Goal: Communication & Community: Share content

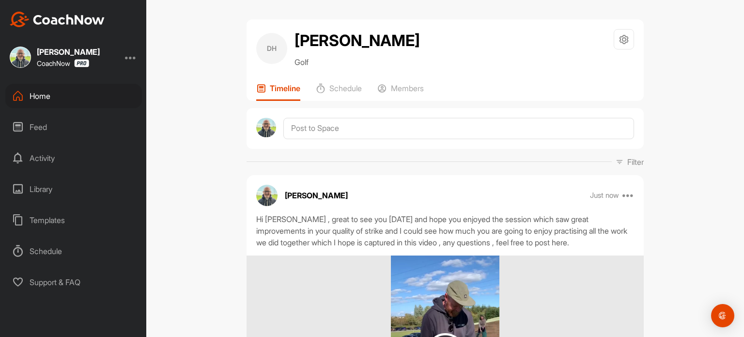
scroll to position [150, 0]
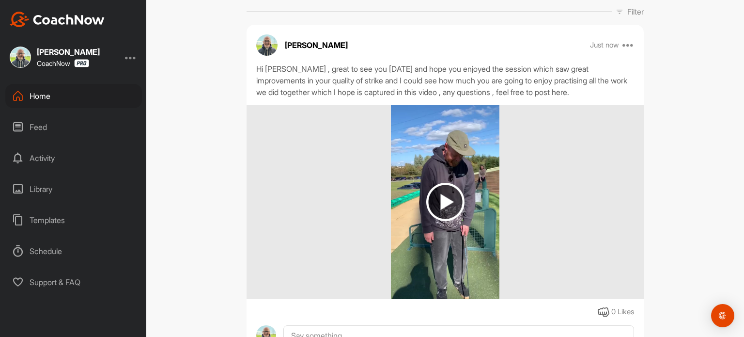
click at [71, 106] on div "Home" at bounding box center [73, 96] width 137 height 24
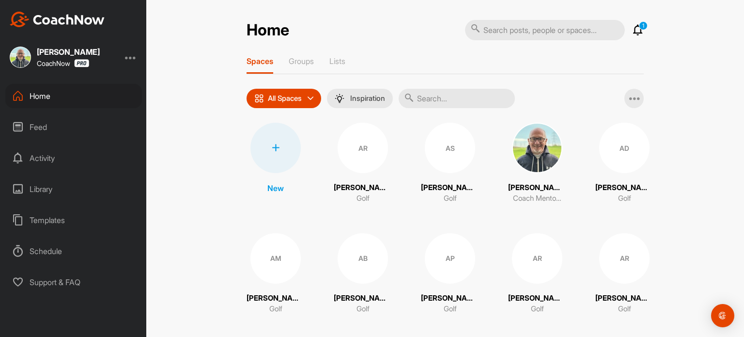
click at [488, 30] on input "text" at bounding box center [545, 30] width 160 height 20
type input "[PERSON_NAME]"
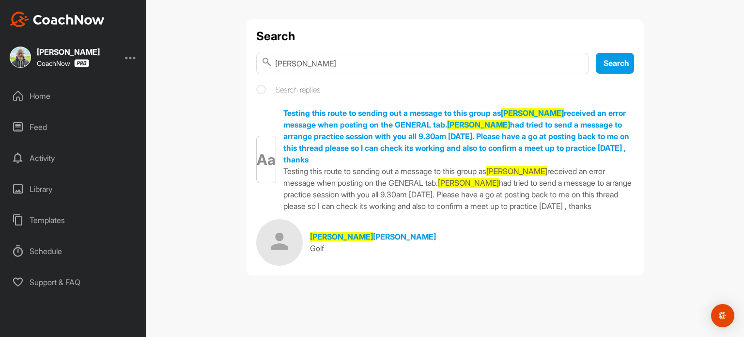
drag, startPoint x: 308, startPoint y: 64, endPoint x: 265, endPoint y: 60, distance: 42.8
click at [265, 60] on div "[PERSON_NAME]" at bounding box center [422, 63] width 332 height 21
type input "nicolson"
click at [608, 65] on span "Search" at bounding box center [616, 63] width 26 height 10
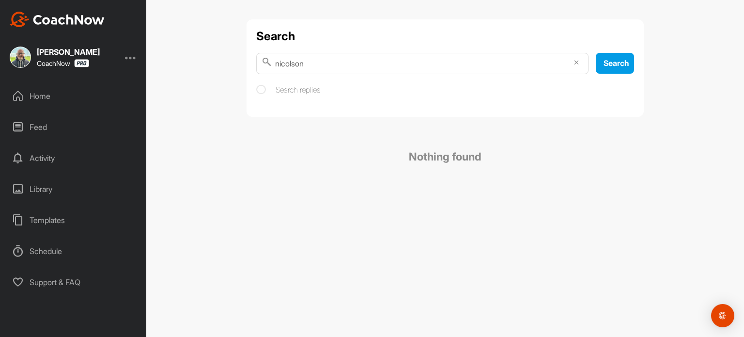
click at [30, 101] on div "Home" at bounding box center [73, 96] width 137 height 24
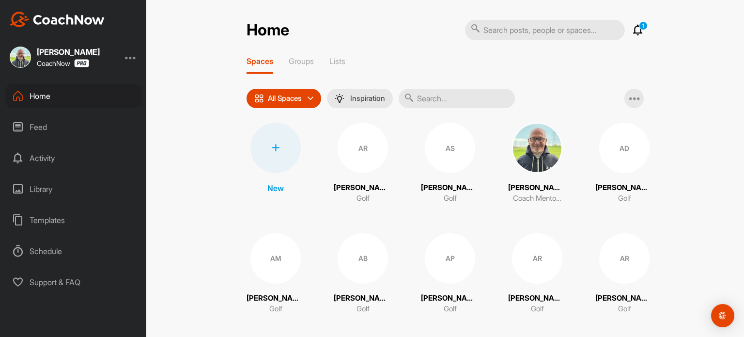
click at [277, 145] on icon at bounding box center [276, 148] width 8 height 8
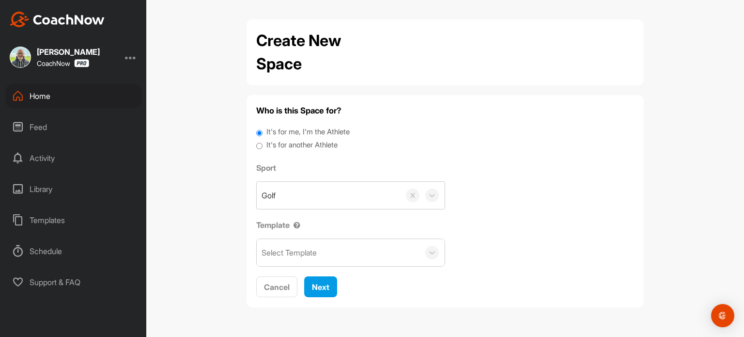
click at [261, 145] on input "It's for another Athlete" at bounding box center [259, 145] width 6 height 13
radio input "true"
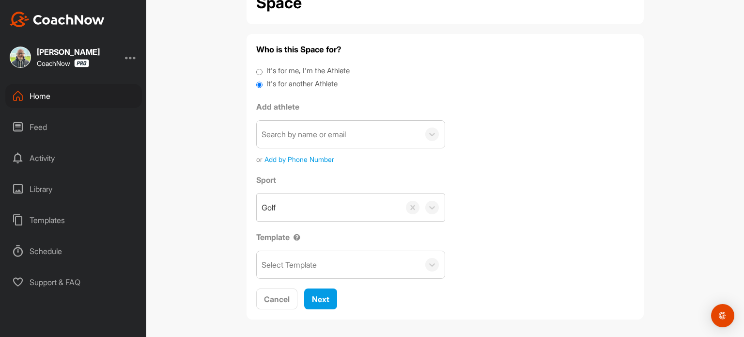
scroll to position [65, 0]
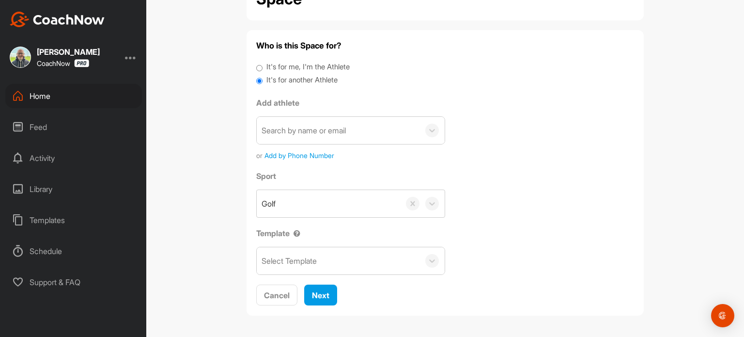
click at [422, 247] on div "Select Template" at bounding box center [351, 260] width 188 height 27
click at [385, 130] on div "Search by name or email" at bounding box center [338, 130] width 163 height 27
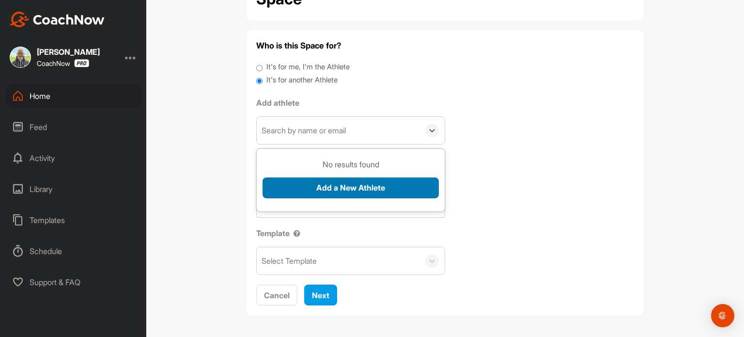
click at [344, 188] on button "Add a New Athlete" at bounding box center [350, 187] width 176 height 21
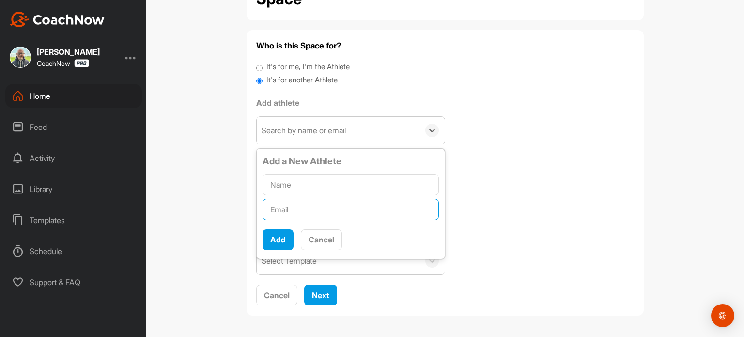
click at [285, 209] on input "text" at bounding box center [350, 209] width 176 height 21
paste input "[EMAIL_ADDRESS][DOMAIN_NAME]"
type input "[EMAIL_ADDRESS][DOMAIN_NAME]"
click at [296, 180] on input "text" at bounding box center [350, 184] width 176 height 21
type input "[PERSON_NAME]"
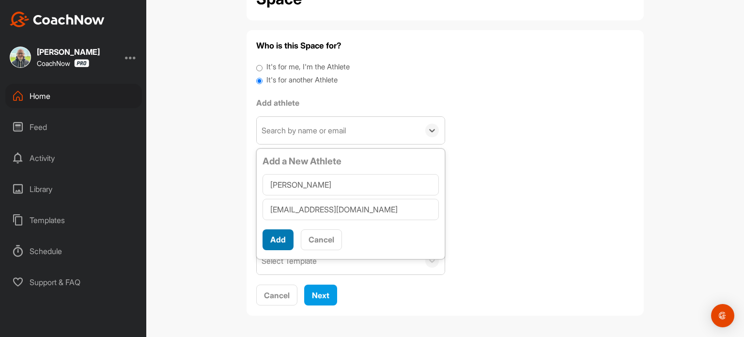
click at [271, 244] on button "Add" at bounding box center [277, 239] width 31 height 21
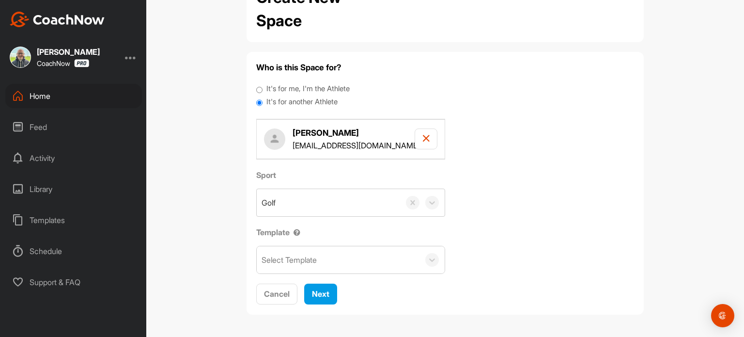
scroll to position [42, 0]
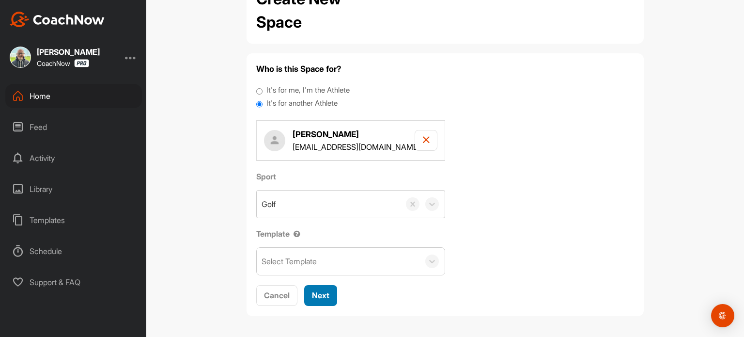
click at [331, 291] on button "Next" at bounding box center [320, 295] width 33 height 21
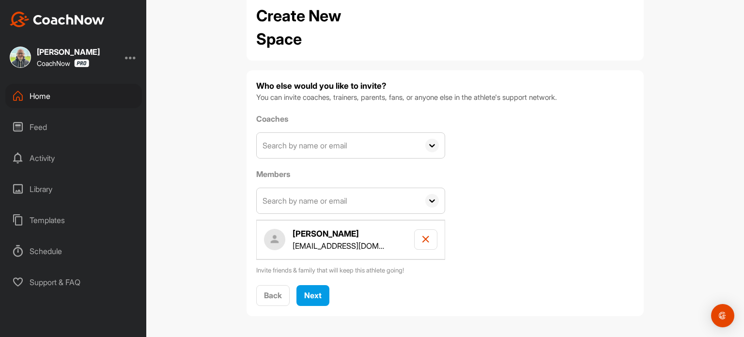
scroll to position [24, 0]
click at [313, 300] on div "Next" at bounding box center [312, 296] width 17 height 12
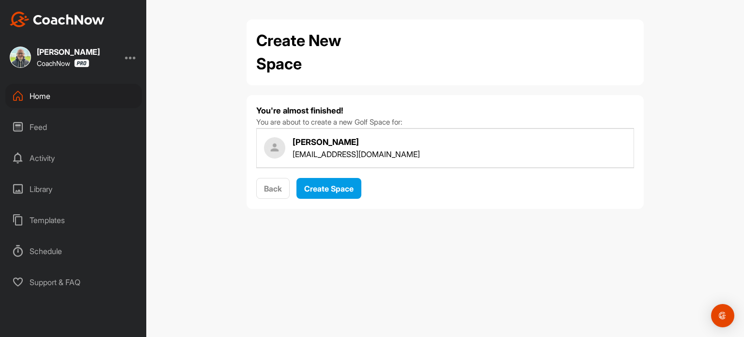
scroll to position [0, 0]
click at [339, 189] on span "Create Space" at bounding box center [328, 189] width 49 height 10
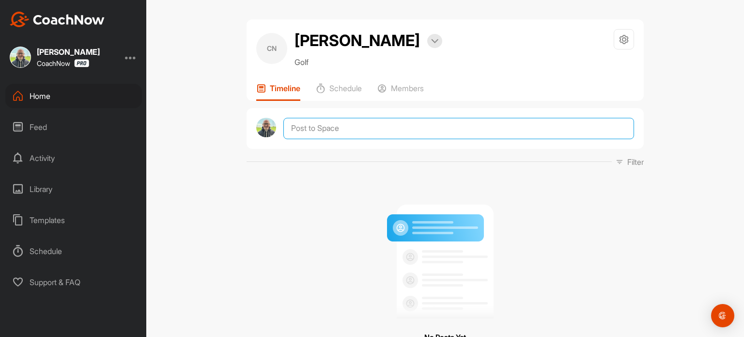
click at [314, 129] on textarea at bounding box center [458, 128] width 351 height 21
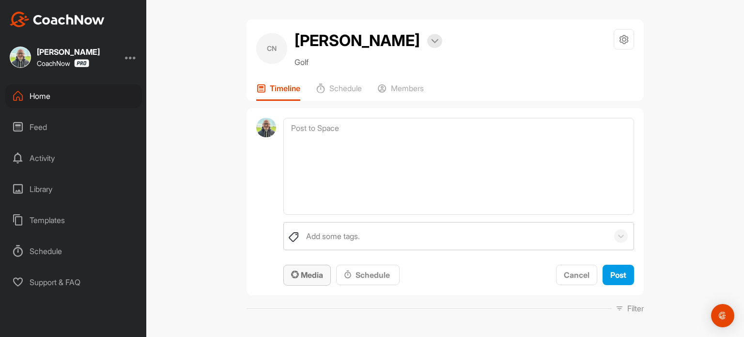
click at [314, 271] on span "Media" at bounding box center [307, 275] width 32 height 10
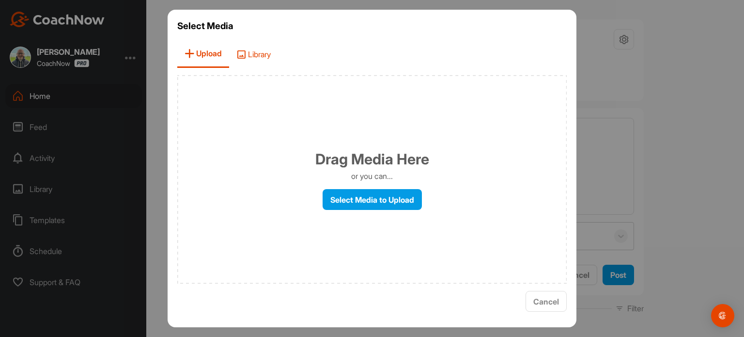
click at [259, 58] on span "Library" at bounding box center [253, 54] width 49 height 28
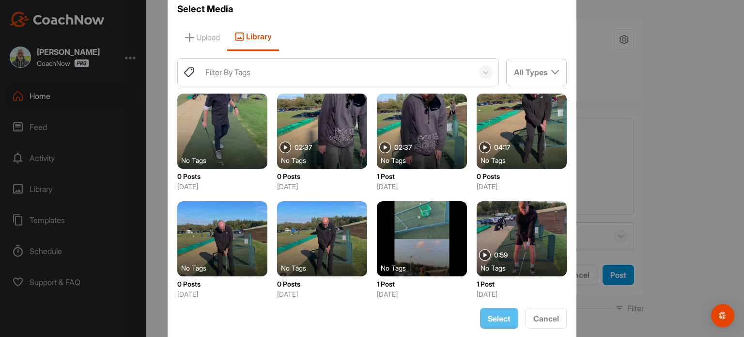
click at [238, 144] on div at bounding box center [222, 130] width 90 height 75
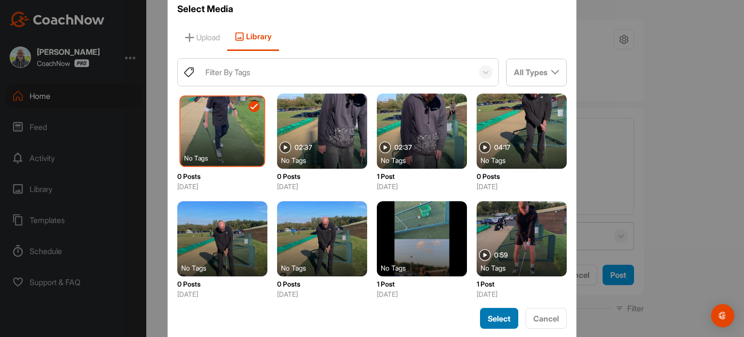
click at [500, 319] on span "Select" at bounding box center [499, 318] width 23 height 10
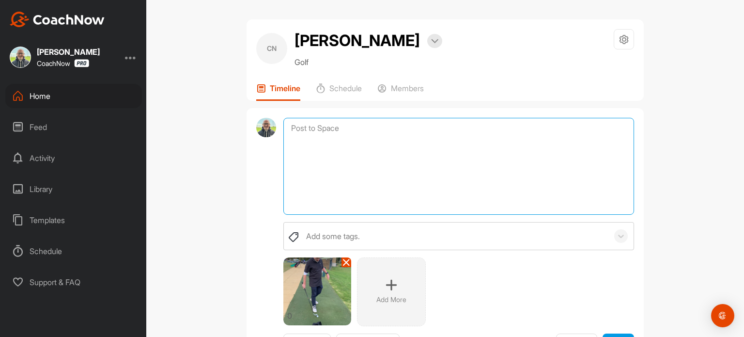
click at [307, 124] on textarea at bounding box center [458, 166] width 351 height 97
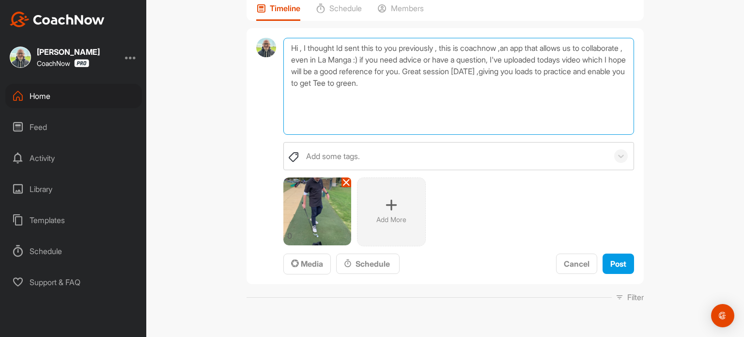
scroll to position [112, 0]
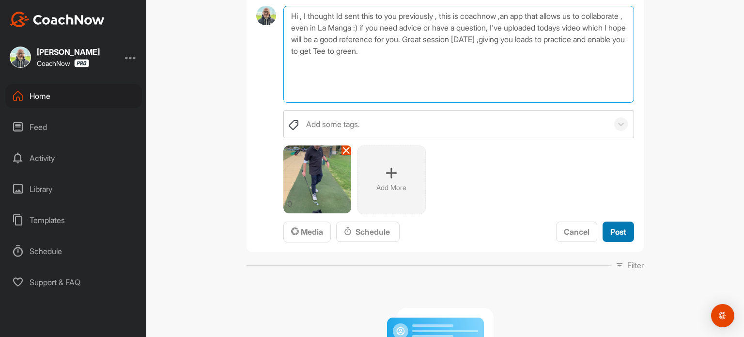
type textarea "Hi , I thought Id sent this to you previously , this is coachnow ,an app that a…"
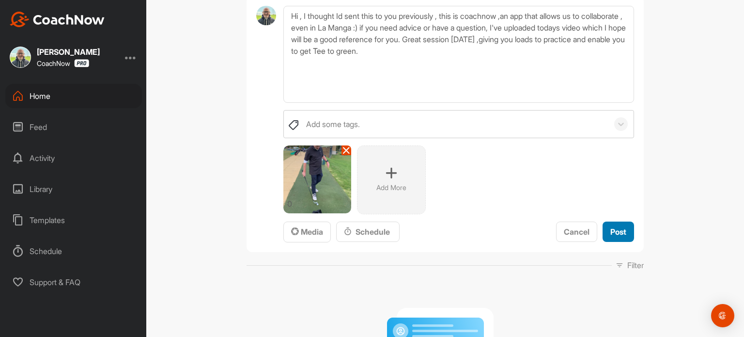
click at [617, 233] on span "Post" at bounding box center [618, 232] width 16 height 10
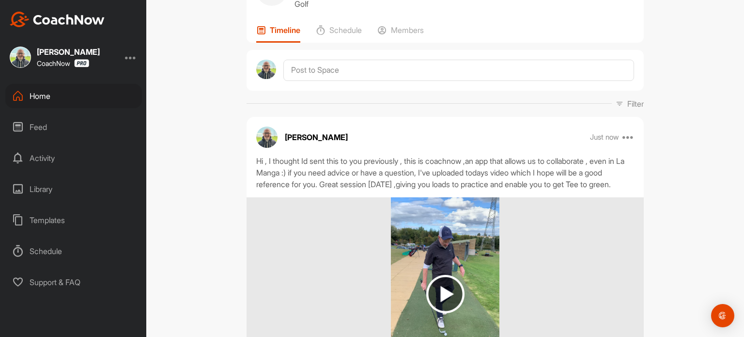
scroll to position [31, 0]
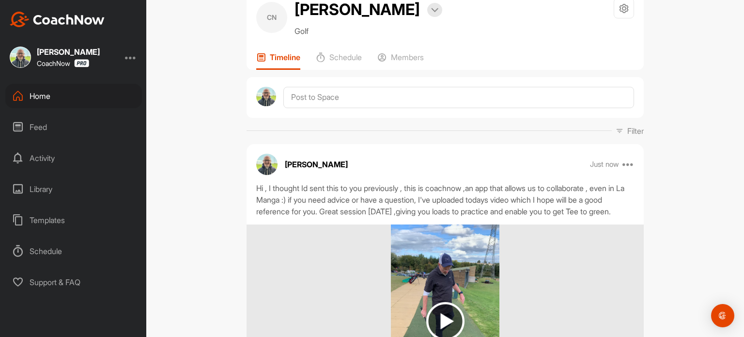
click at [39, 100] on div "Home" at bounding box center [73, 96] width 137 height 24
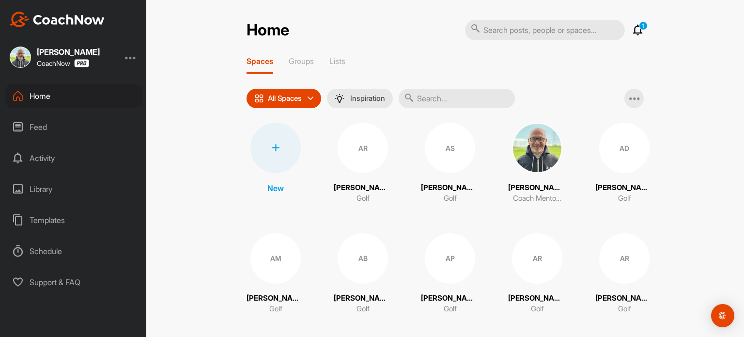
click at [487, 31] on input "text" at bounding box center [545, 30] width 160 height 20
type input "[PERSON_NAME]"
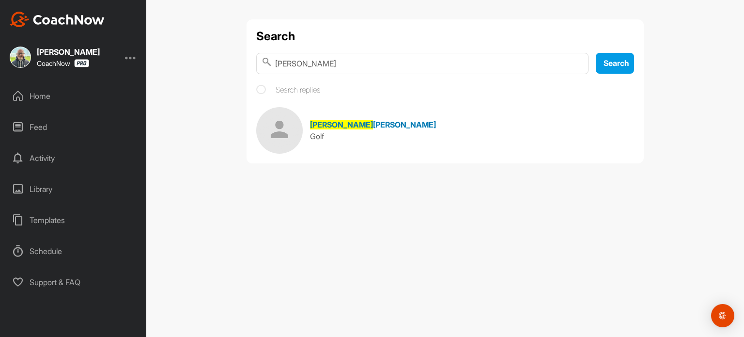
click at [373, 127] on span "[PERSON_NAME]" at bounding box center [404, 125] width 63 height 10
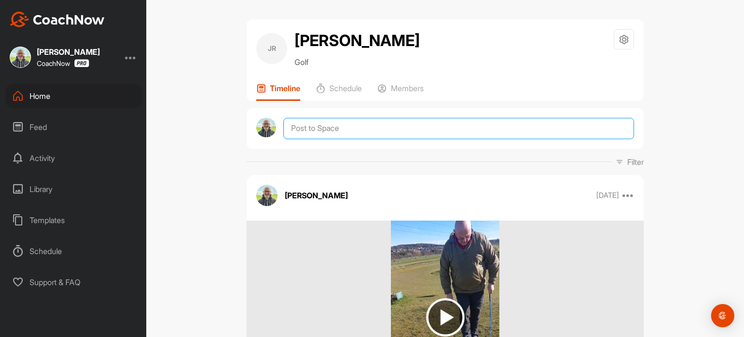
click at [317, 127] on textarea at bounding box center [458, 128] width 351 height 21
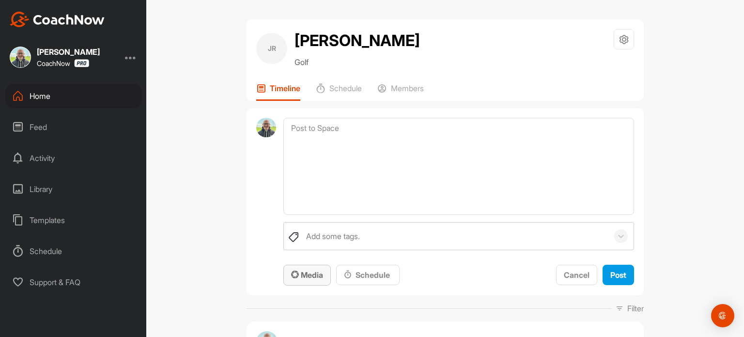
click at [313, 279] on div "Media" at bounding box center [307, 275] width 32 height 12
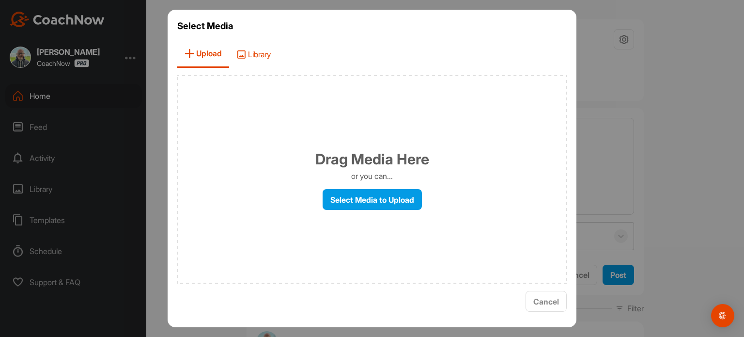
click at [267, 54] on span "Library" at bounding box center [253, 54] width 49 height 28
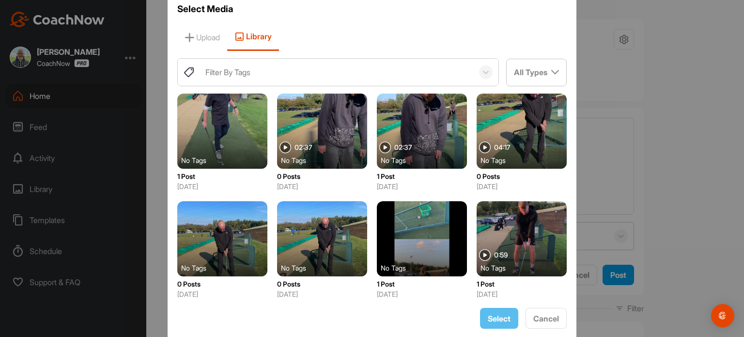
click at [536, 142] on div at bounding box center [521, 130] width 90 height 75
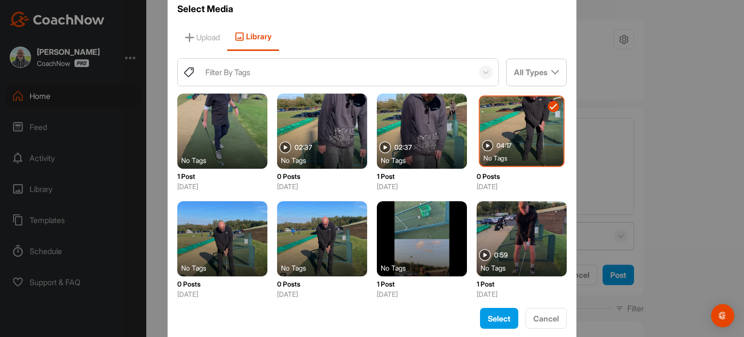
click at [210, 245] on div at bounding box center [222, 238] width 90 height 75
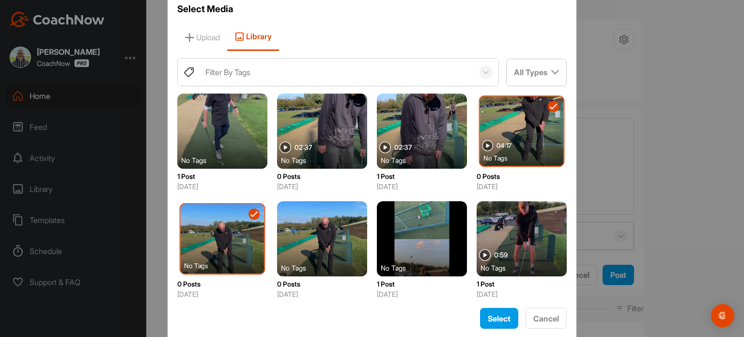
click at [310, 223] on div at bounding box center [322, 238] width 90 height 75
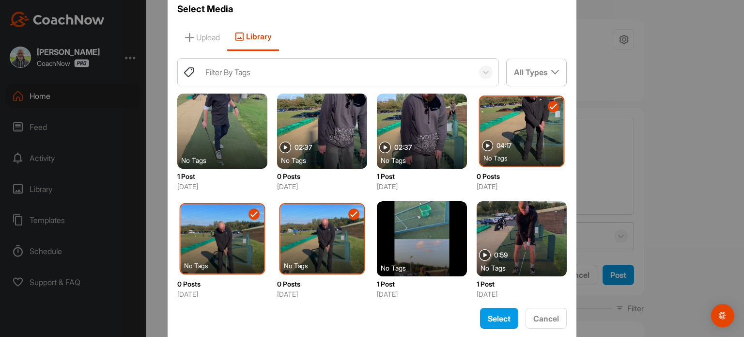
click at [310, 223] on div at bounding box center [322, 238] width 84 height 69
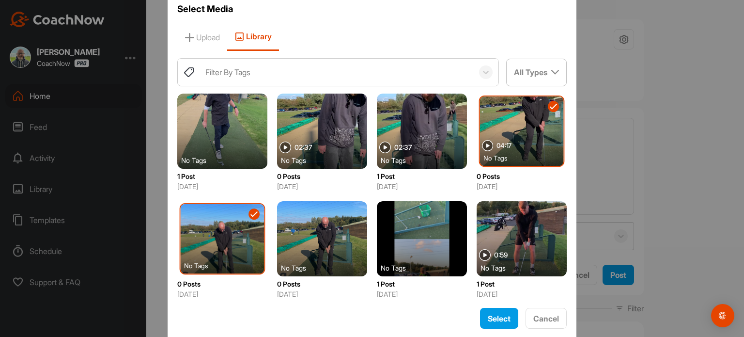
click at [218, 238] on div at bounding box center [223, 238] width 84 height 69
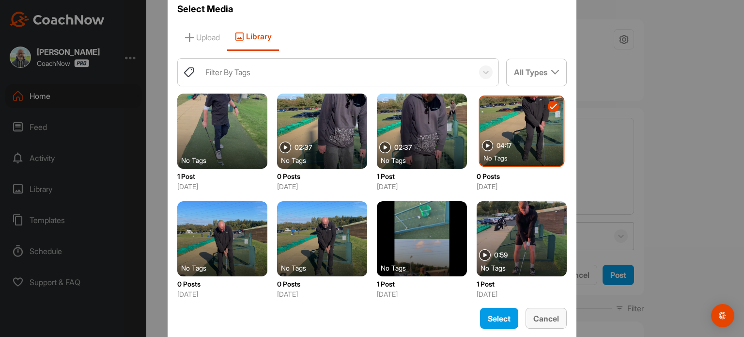
click at [562, 321] on button "Cancel" at bounding box center [545, 317] width 41 height 21
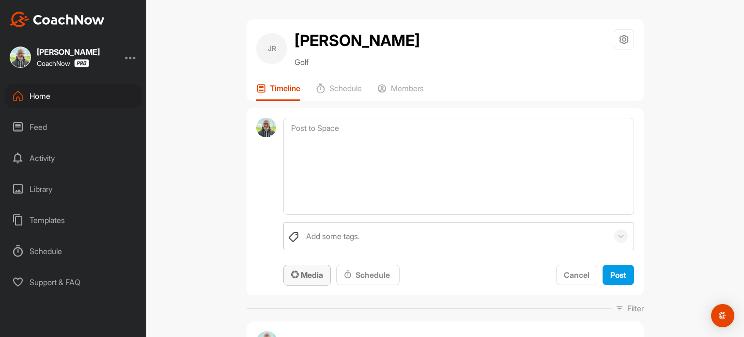
click at [316, 275] on span "Media" at bounding box center [307, 275] width 32 height 10
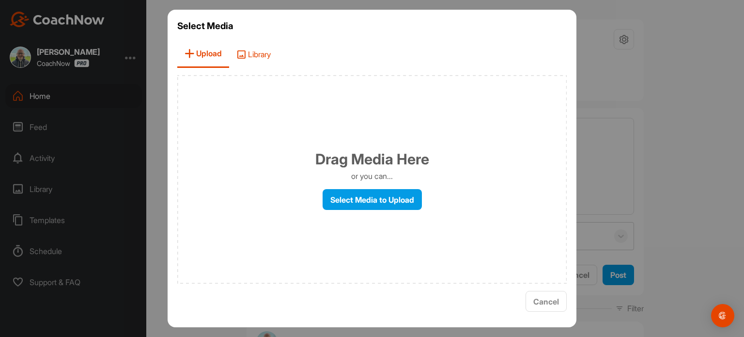
click at [267, 57] on span "Library" at bounding box center [253, 54] width 49 height 28
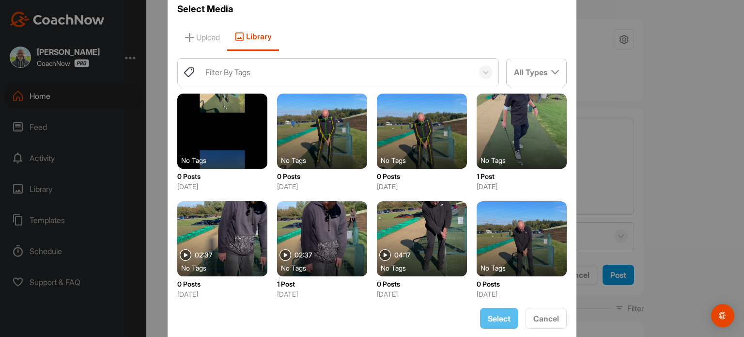
click at [262, 129] on div at bounding box center [222, 130] width 90 height 75
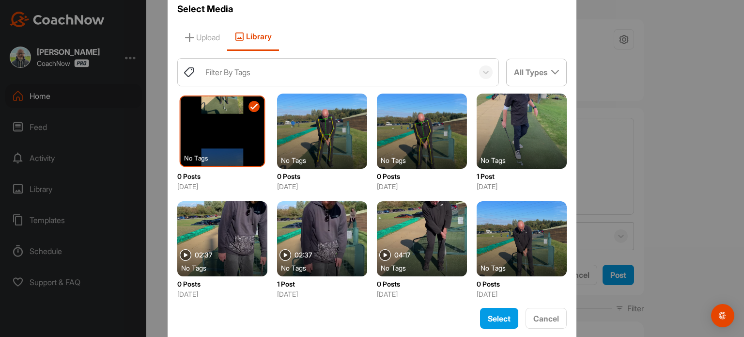
click at [340, 152] on div at bounding box center [322, 130] width 90 height 75
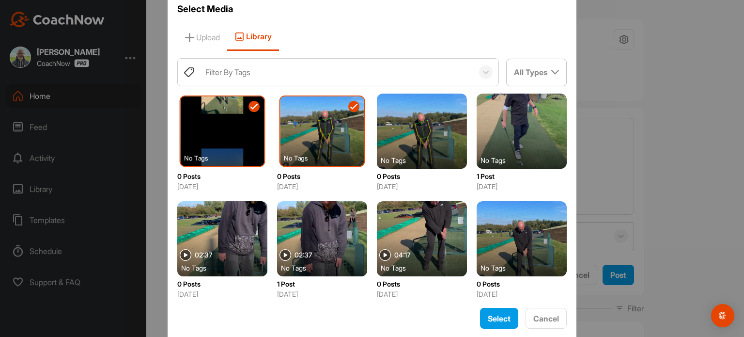
click at [429, 130] on div at bounding box center [422, 130] width 90 height 75
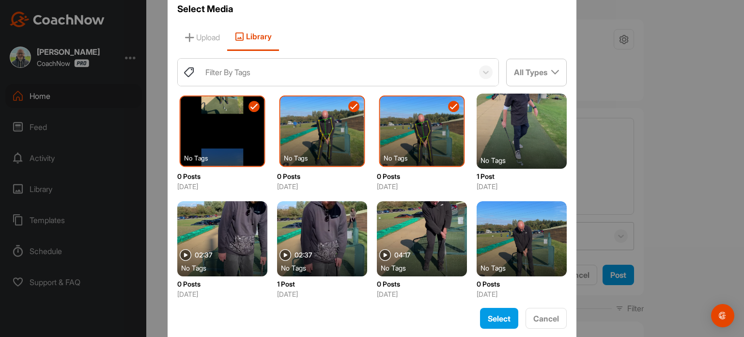
click at [439, 247] on div at bounding box center [422, 238] width 90 height 75
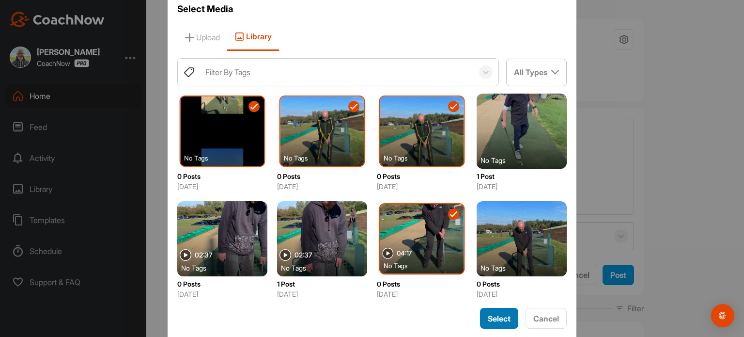
click at [496, 321] on span "Select" at bounding box center [499, 318] width 23 height 10
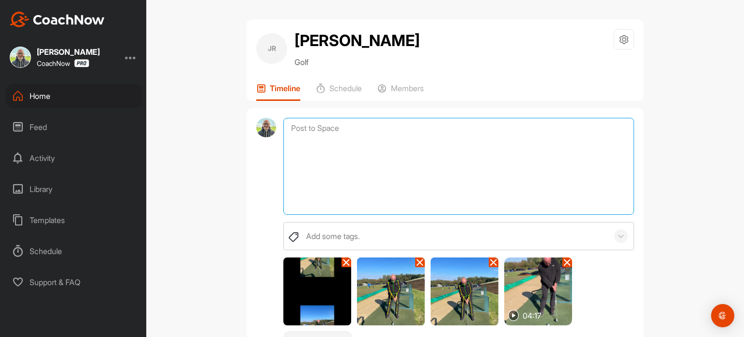
click at [321, 134] on textarea at bounding box center [458, 166] width 351 height 97
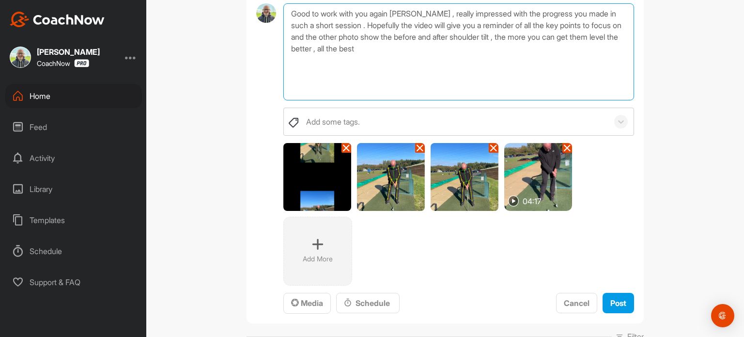
scroll to position [107, 0]
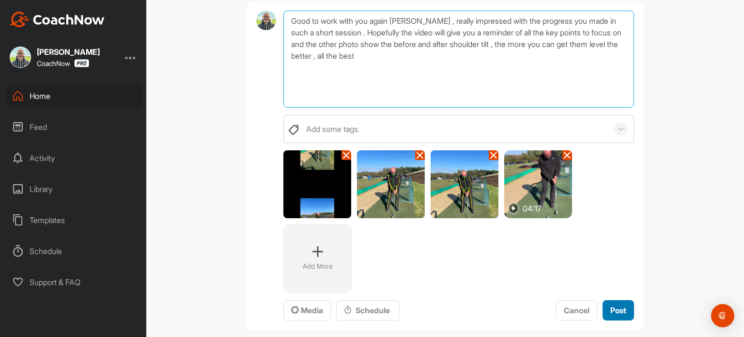
type textarea "Good to work with you again [PERSON_NAME] , really impressed with the progress …"
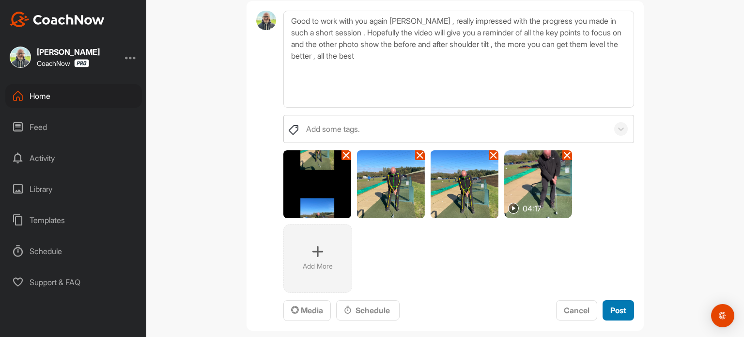
click at [626, 310] on span "Post" at bounding box center [618, 310] width 16 height 10
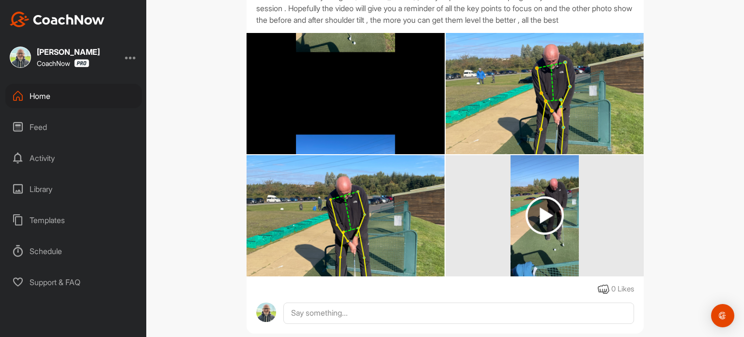
scroll to position [223, 0]
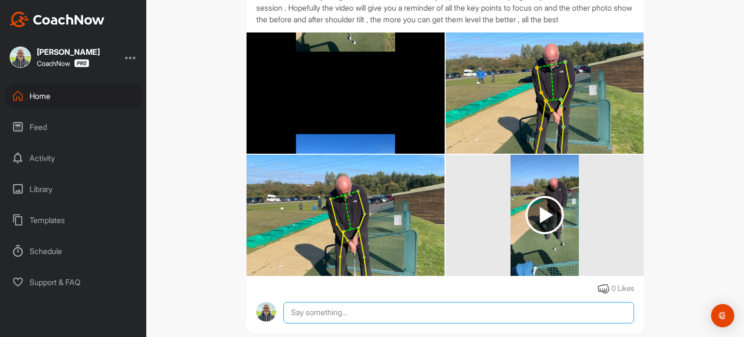
click at [626, 310] on textarea at bounding box center [458, 312] width 351 height 21
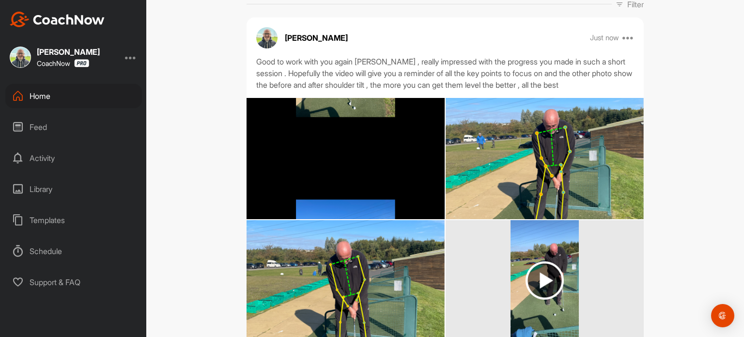
scroll to position [156, 0]
